Goal: Obtain resource: Obtain resource

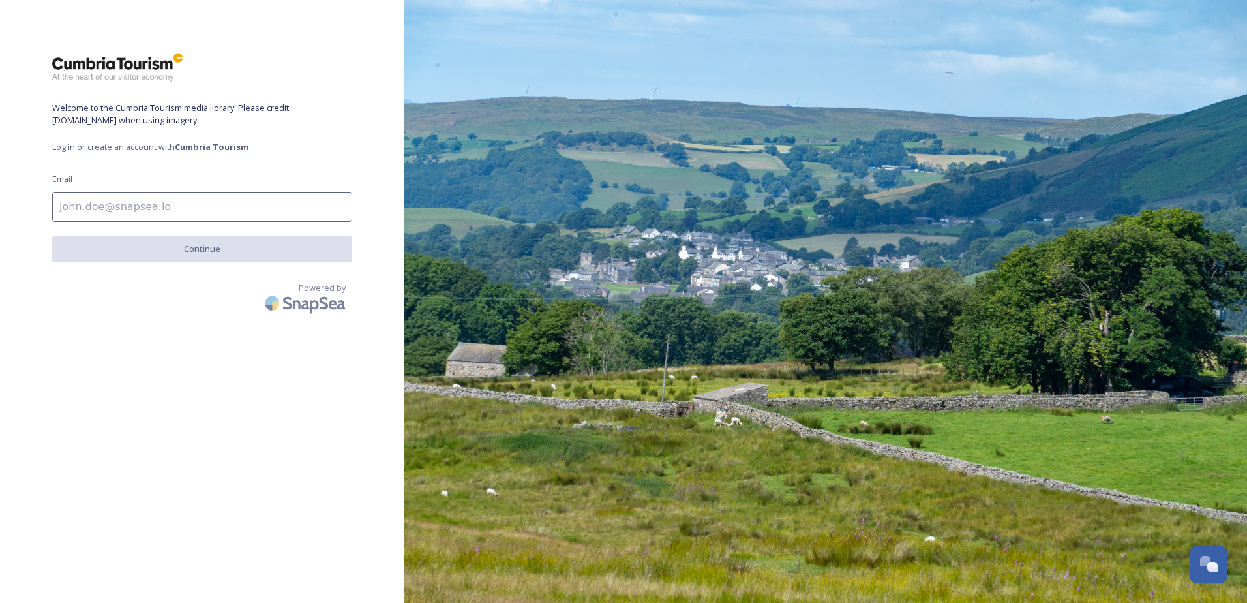
click at [165, 209] on input at bounding box center [202, 207] width 300 height 30
type input "[EMAIL_ADDRESS][PERSON_NAME][DOMAIN_NAME]"
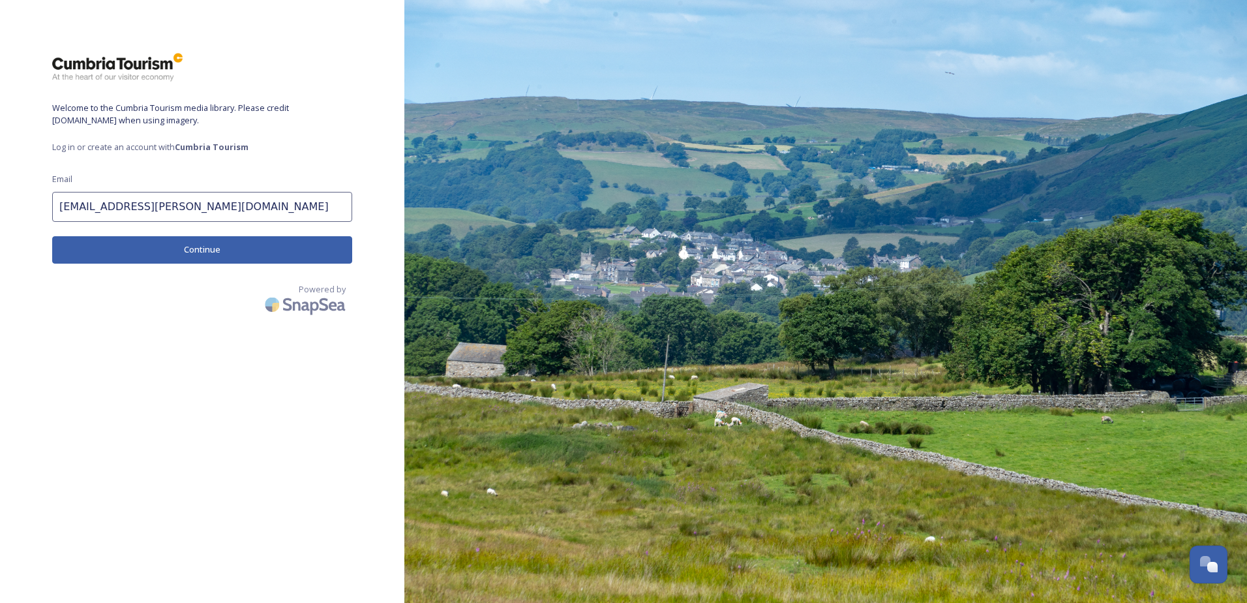
click at [207, 251] on button "Continue" at bounding box center [202, 249] width 300 height 27
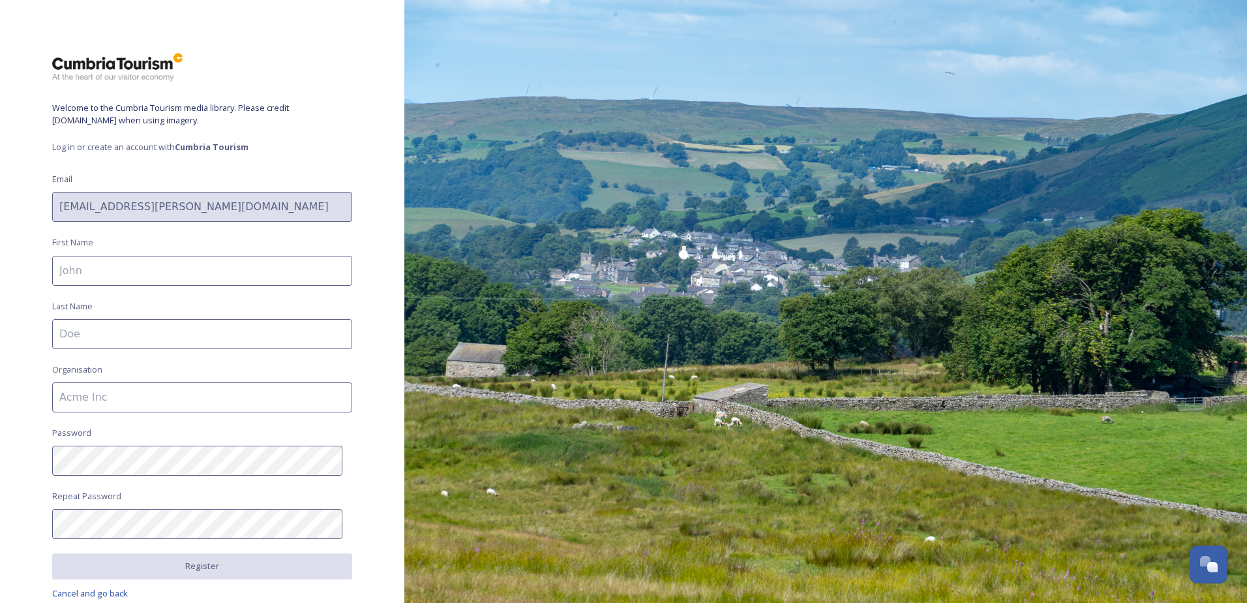
click at [173, 266] on input at bounding box center [202, 271] width 300 height 30
type input "Ben"
type input "[PERSON_NAME]"
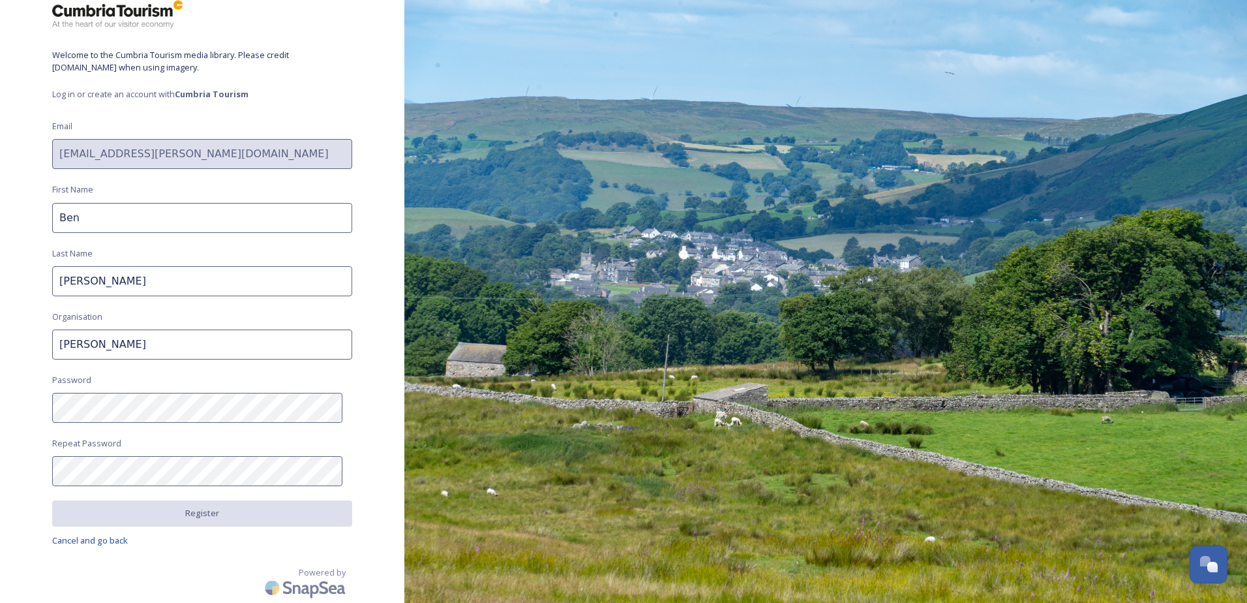
drag, startPoint x: 162, startPoint y: 342, endPoint x: 9, endPoint y: 342, distance: 153.3
click at [9, 342] on div "Welcome to the Cumbria Tourism media library. Please credit visitlakedistrict.c…" at bounding box center [202, 248] width 404 height 498
type input "Lakeside Hotel"
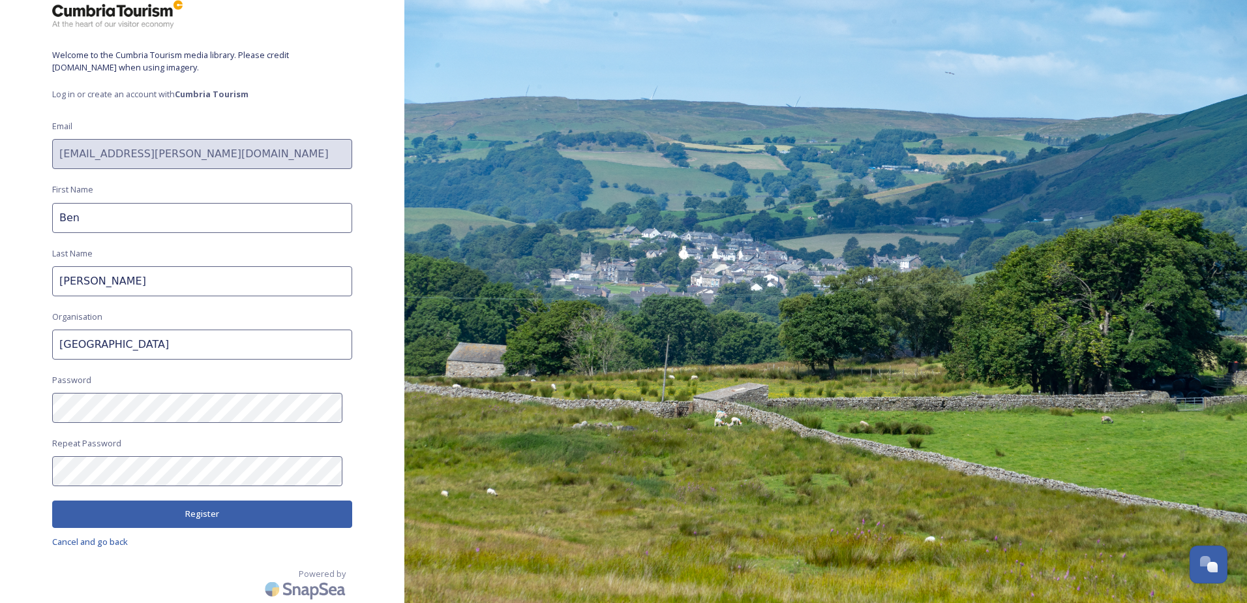
click at [233, 519] on button "Register" at bounding box center [202, 513] width 300 height 27
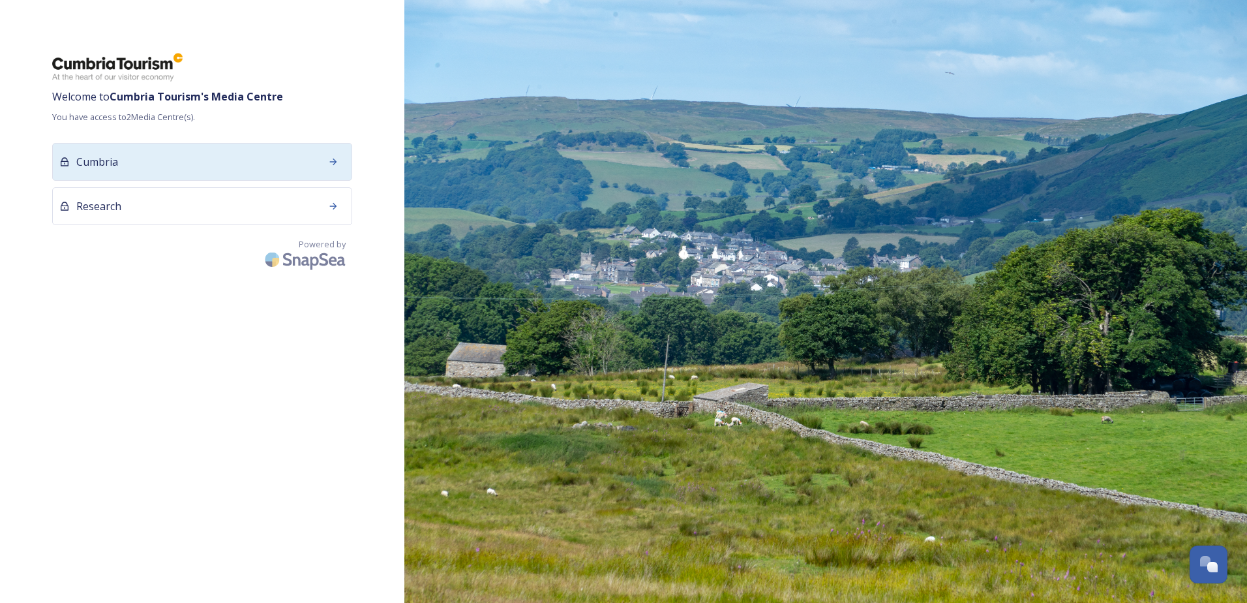
click at [281, 166] on div "Cumbria" at bounding box center [202, 162] width 300 height 38
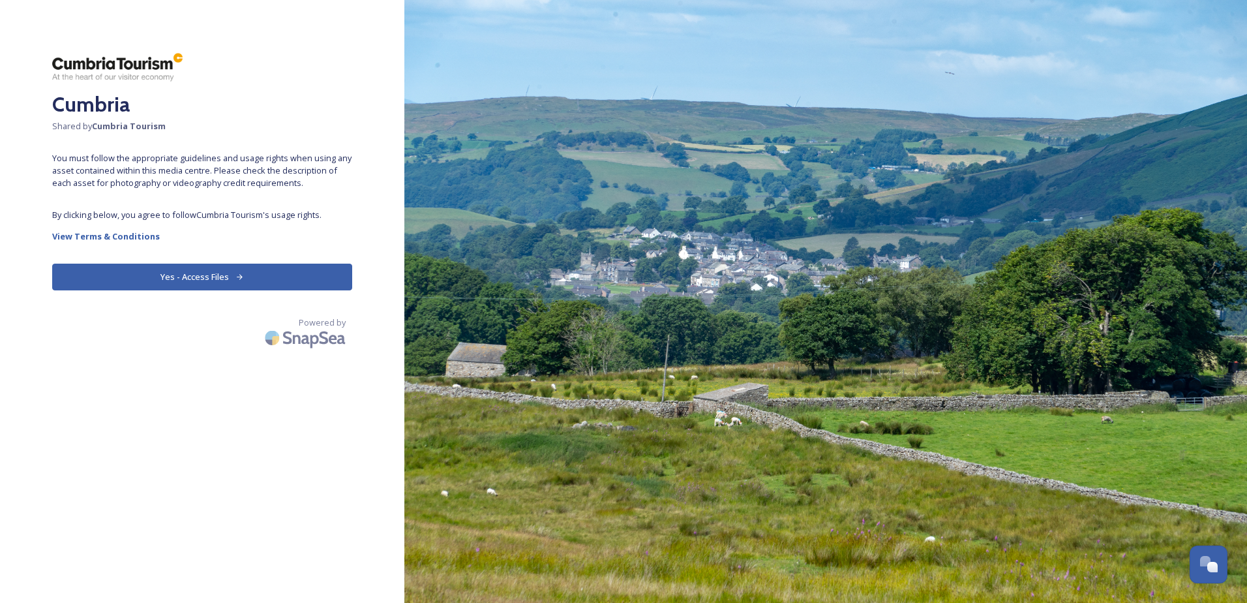
click at [211, 275] on button "Yes - Access Files" at bounding box center [202, 277] width 300 height 27
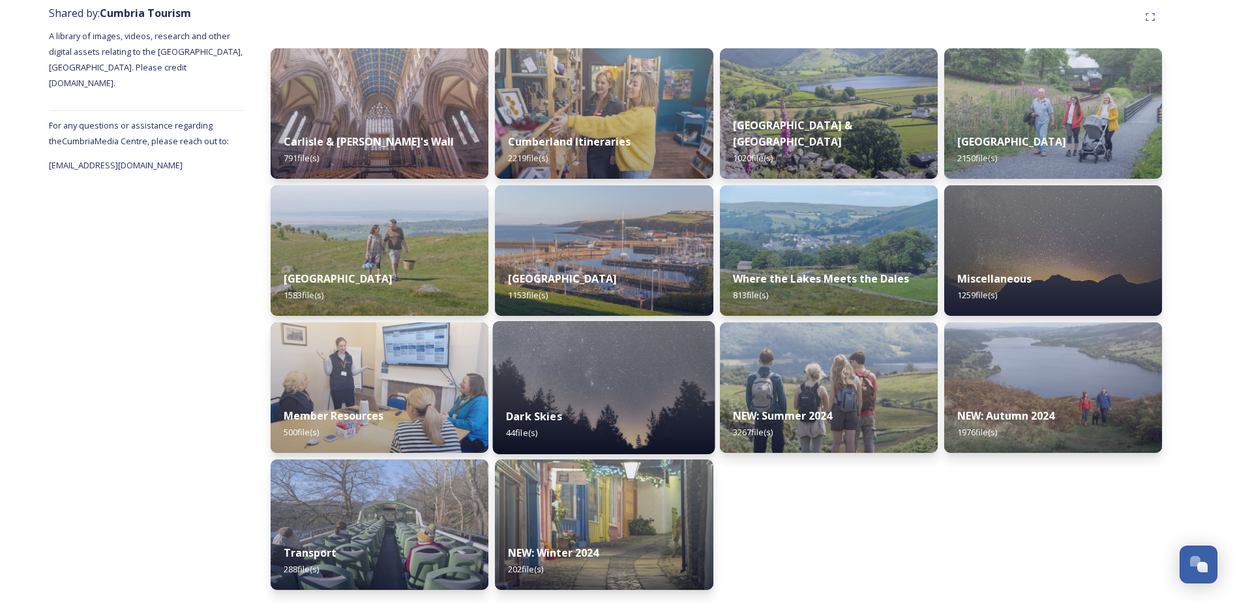
scroll to position [95, 0]
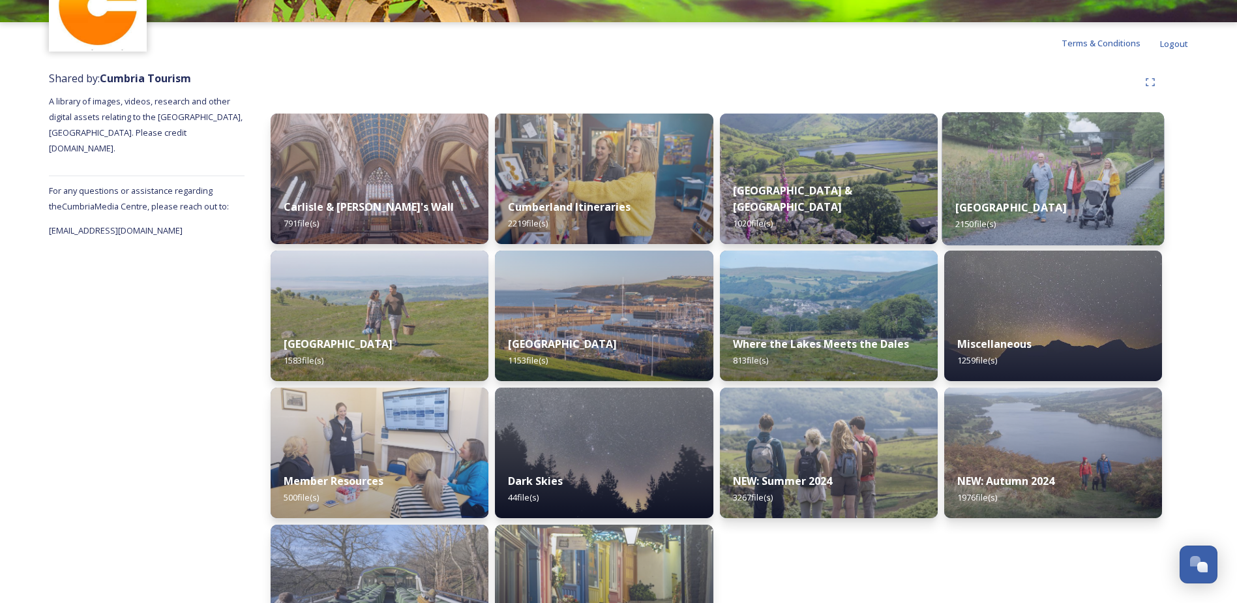
click at [1047, 190] on div "[GEOGRAPHIC_DATA] 2150 file(s)" at bounding box center [1053, 215] width 222 height 59
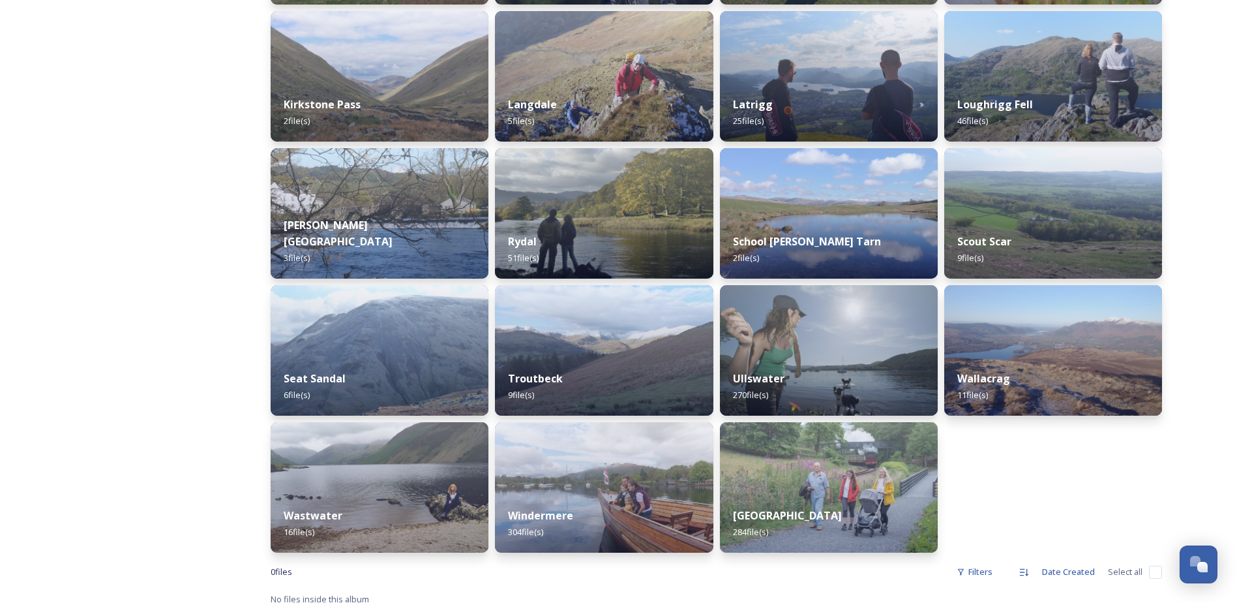
scroll to position [756, 0]
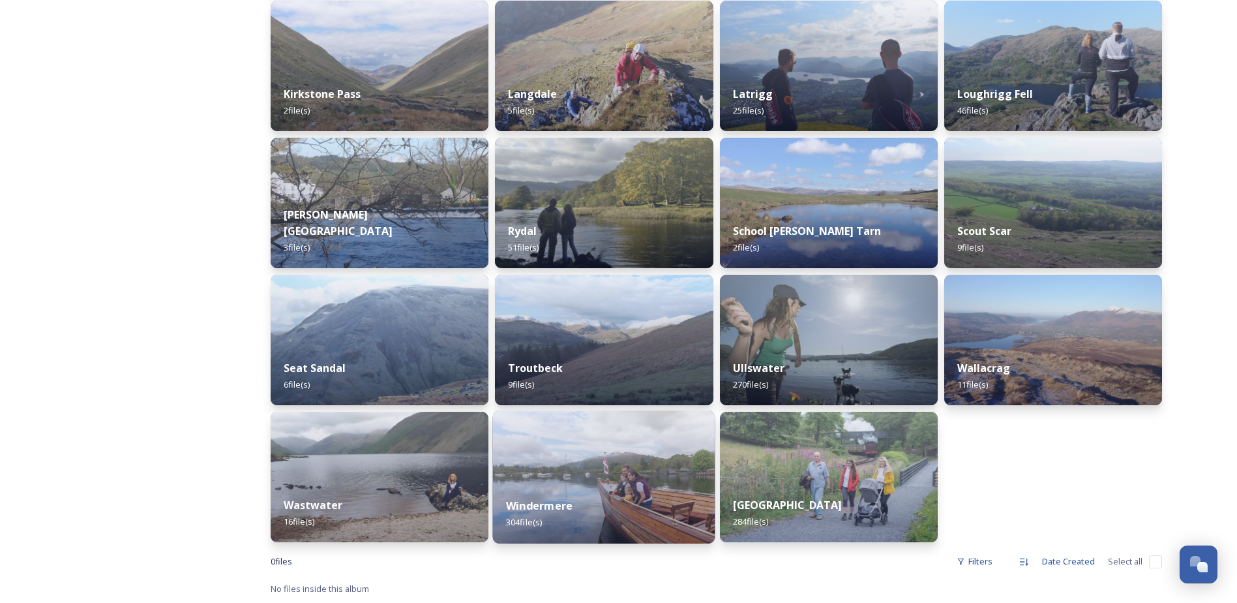
click at [623, 470] on img at bounding box center [604, 476] width 222 height 133
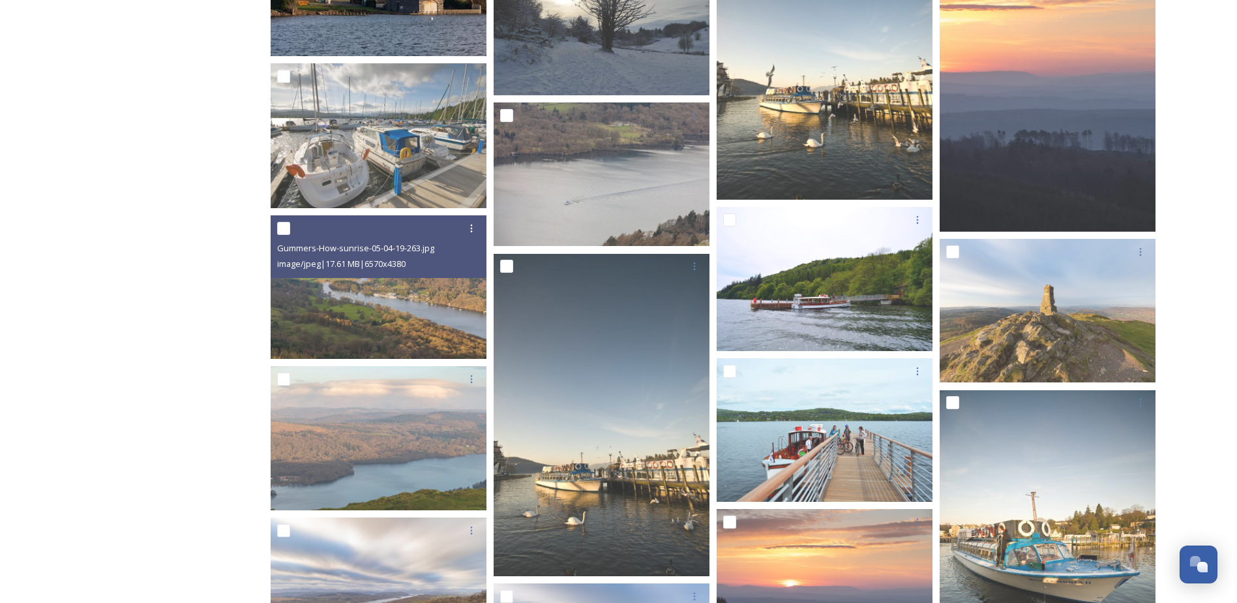
scroll to position [10240, 0]
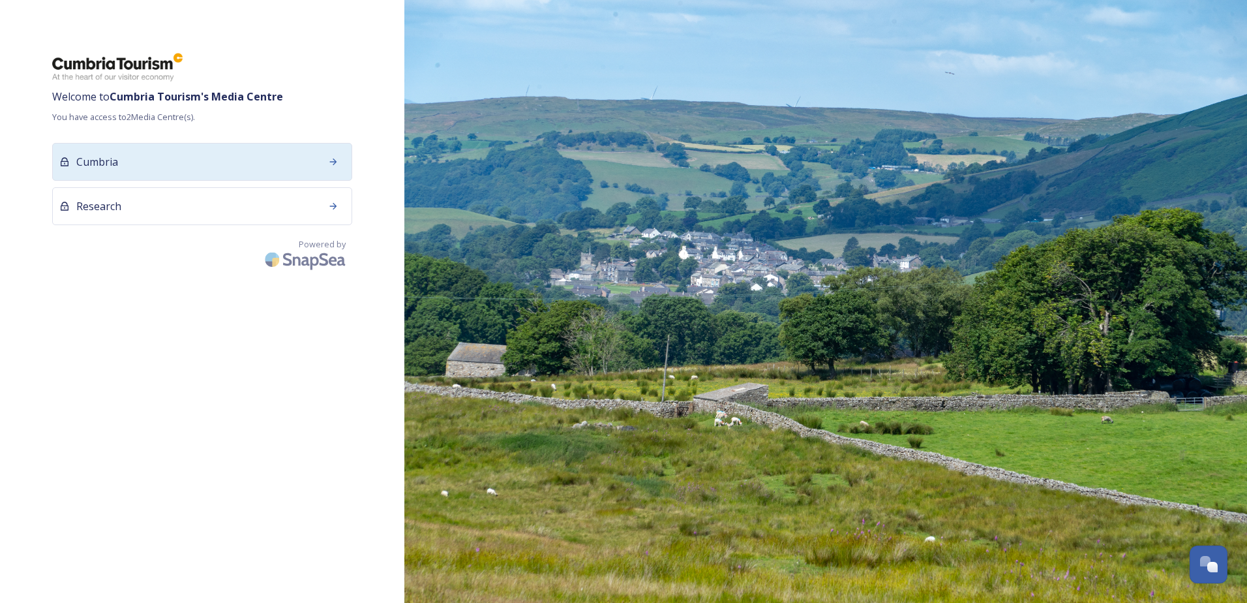
click at [218, 158] on div "Cumbria" at bounding box center [202, 162] width 300 height 38
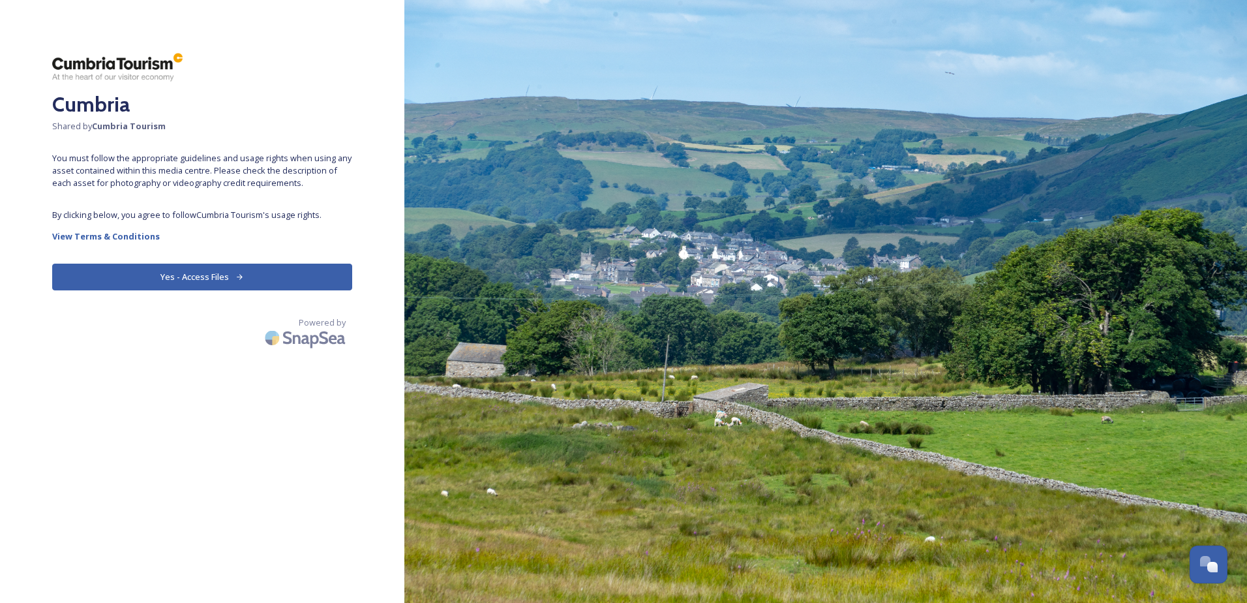
click at [202, 275] on button "Yes - Access Files" at bounding box center [202, 277] width 300 height 27
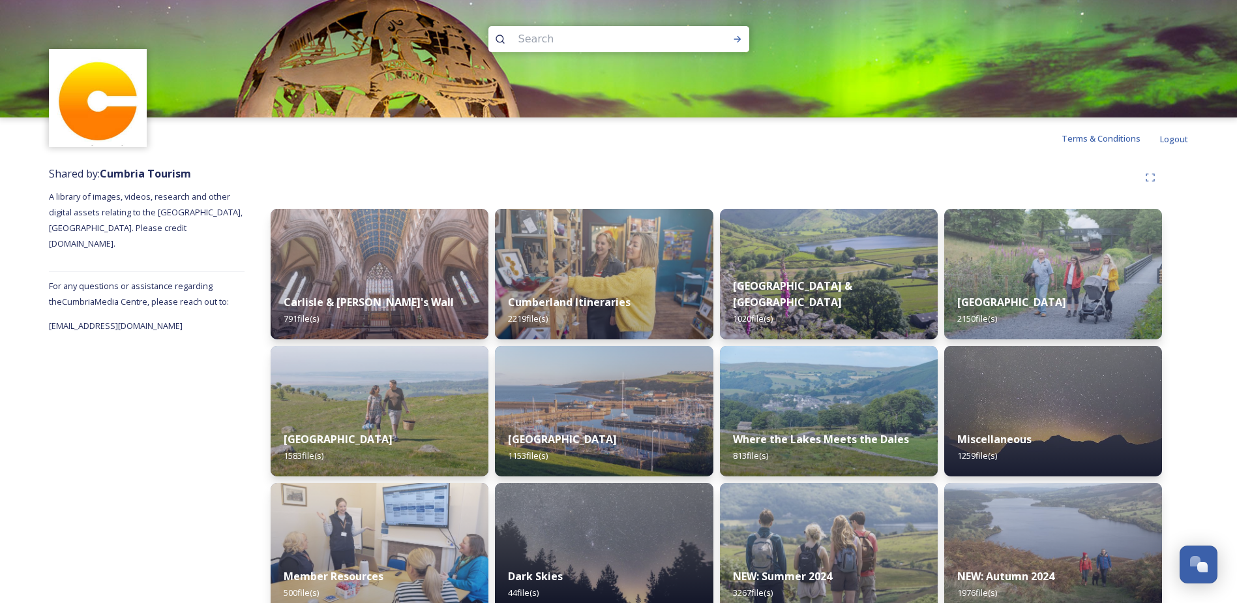
click at [631, 40] on input at bounding box center [601, 39] width 179 height 29
type input "golf"
click at [738, 40] on icon at bounding box center [737, 39] width 10 height 10
